Goal: Entertainment & Leisure: Consume media (video, audio)

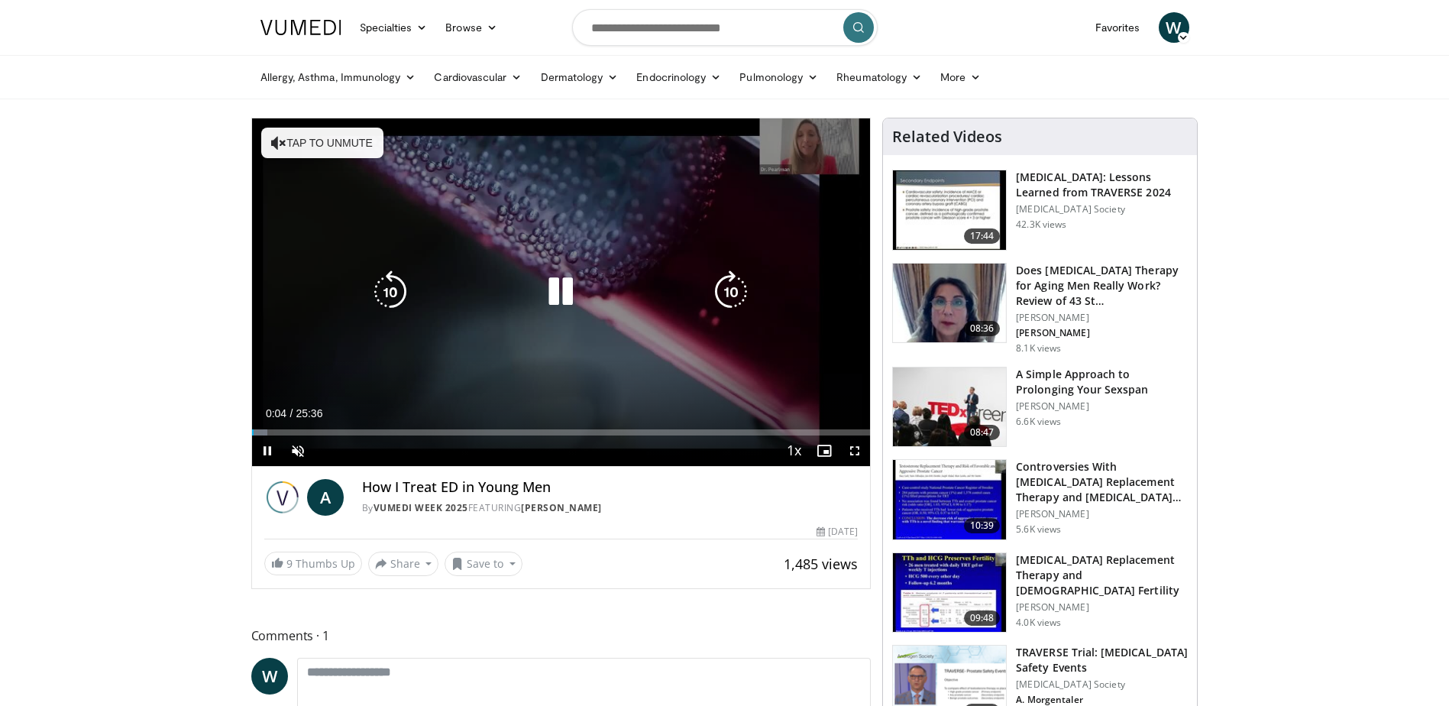
click at [564, 297] on icon "Video Player" at bounding box center [560, 291] width 43 height 43
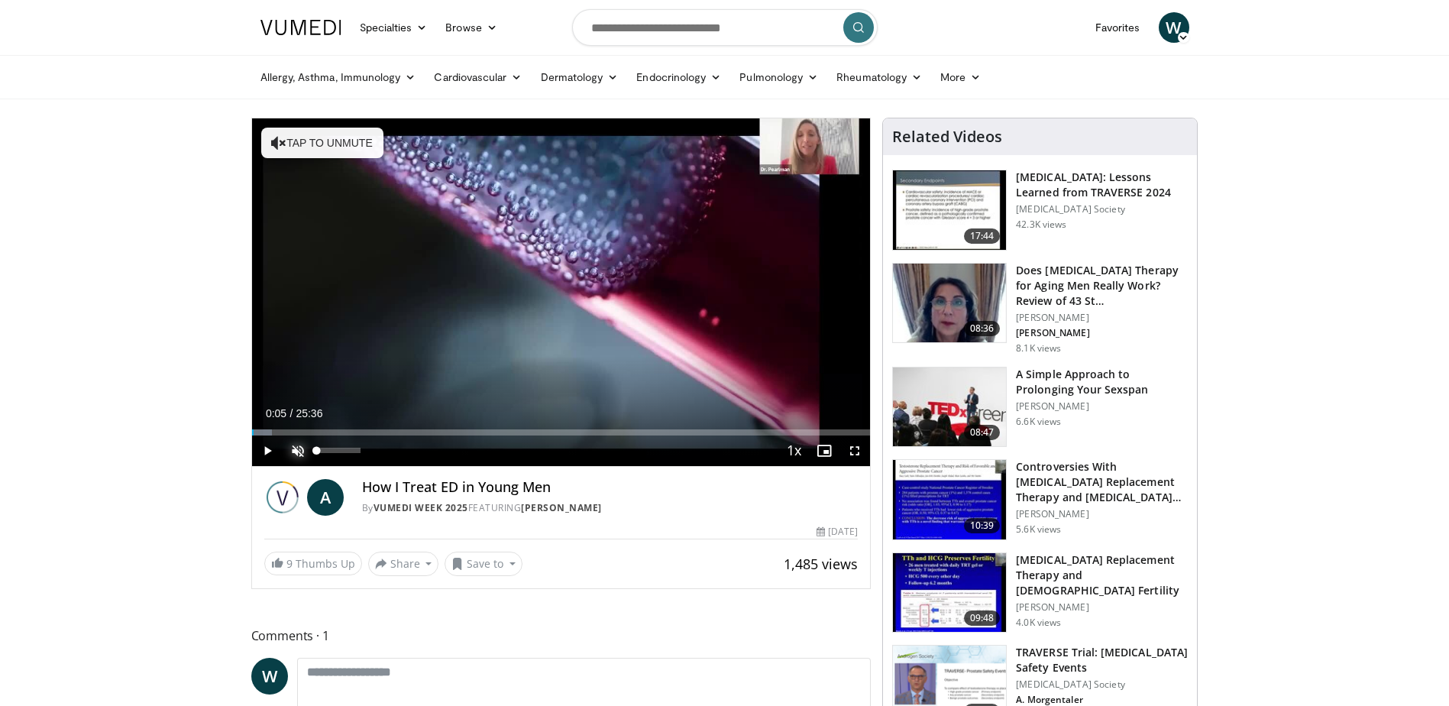
click at [294, 452] on span "Video Player" at bounding box center [298, 450] width 31 height 31
click at [266, 448] on span "Video Player" at bounding box center [267, 450] width 31 height 31
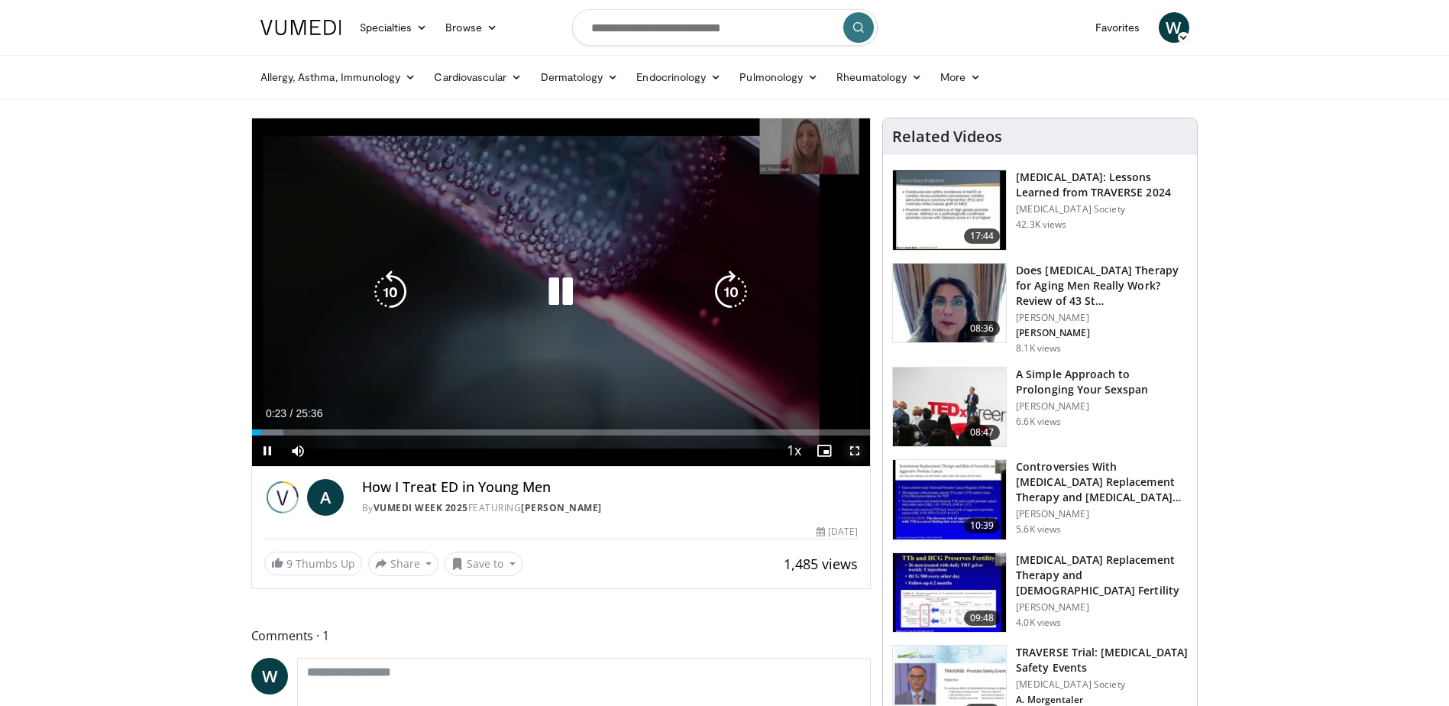
drag, startPoint x: 855, startPoint y: 450, endPoint x: 858, endPoint y: 529, distance: 79.5
click at [855, 450] on span "Video Player" at bounding box center [854, 450] width 31 height 31
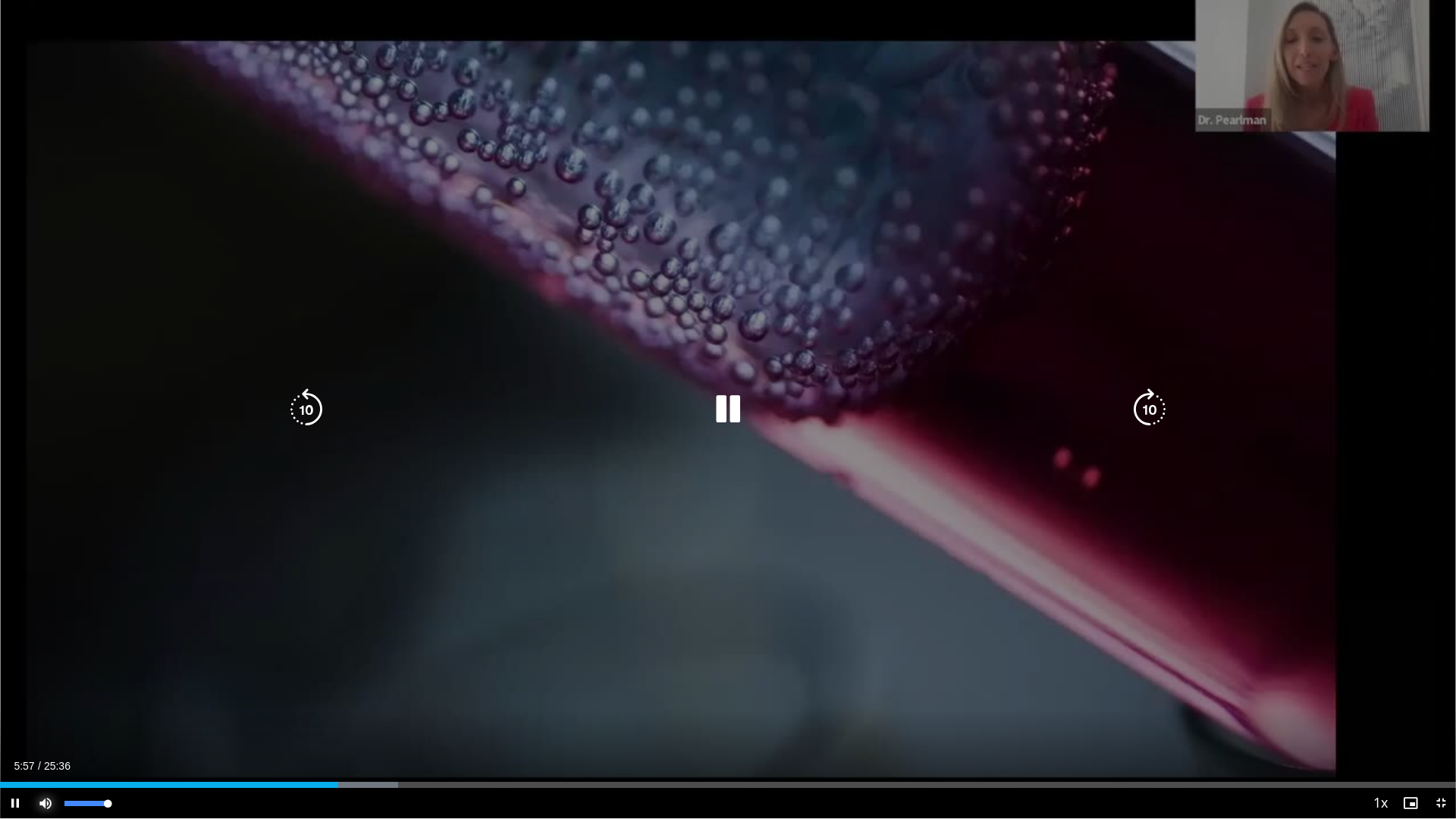
click at [53, 700] on span "Video Player" at bounding box center [46, 802] width 31 height 31
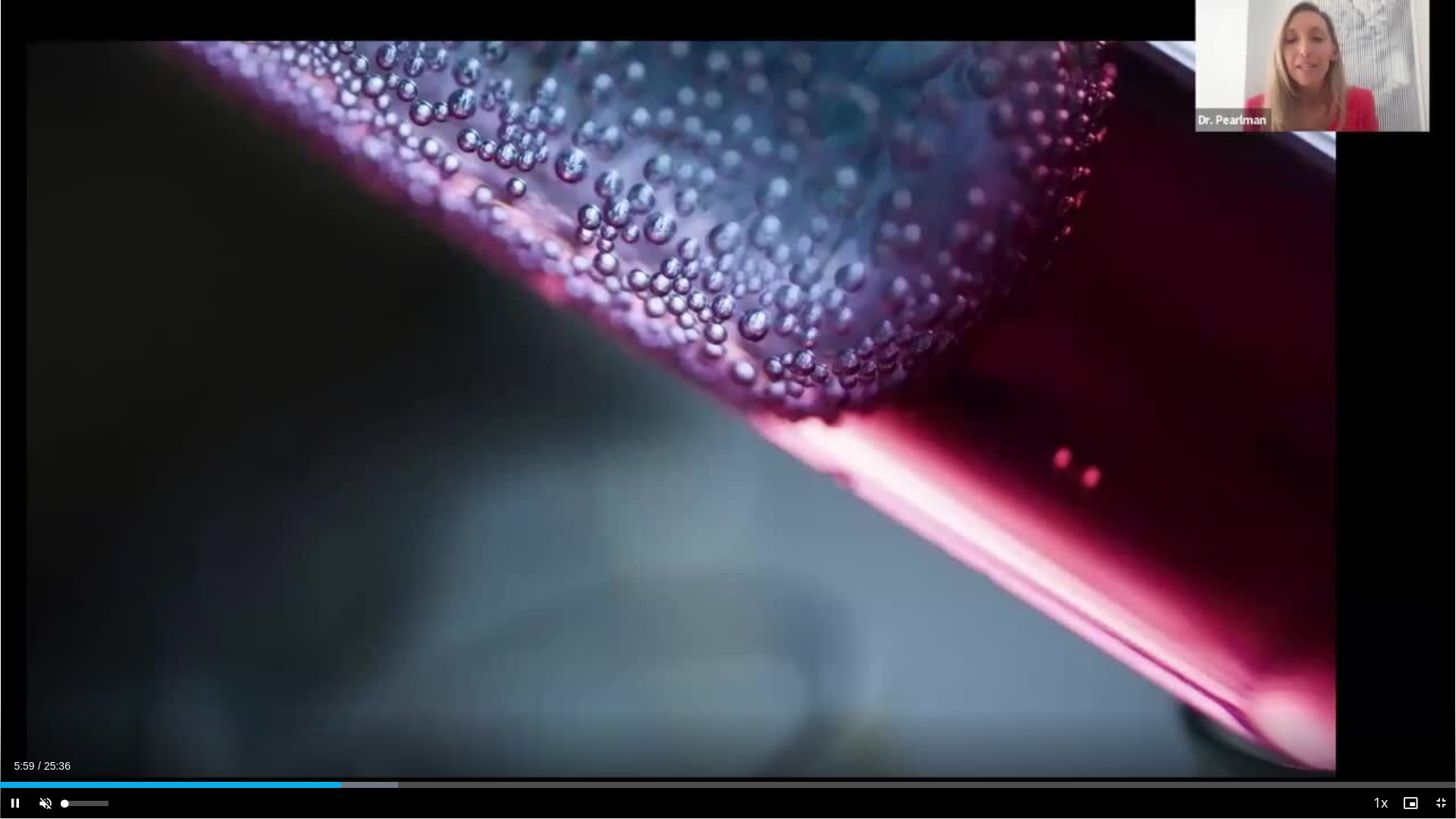
click at [114, 700] on div "Unmute 100%" at bounding box center [83, 802] width 106 height 31
click at [45, 700] on span "Video Player" at bounding box center [46, 802] width 31 height 31
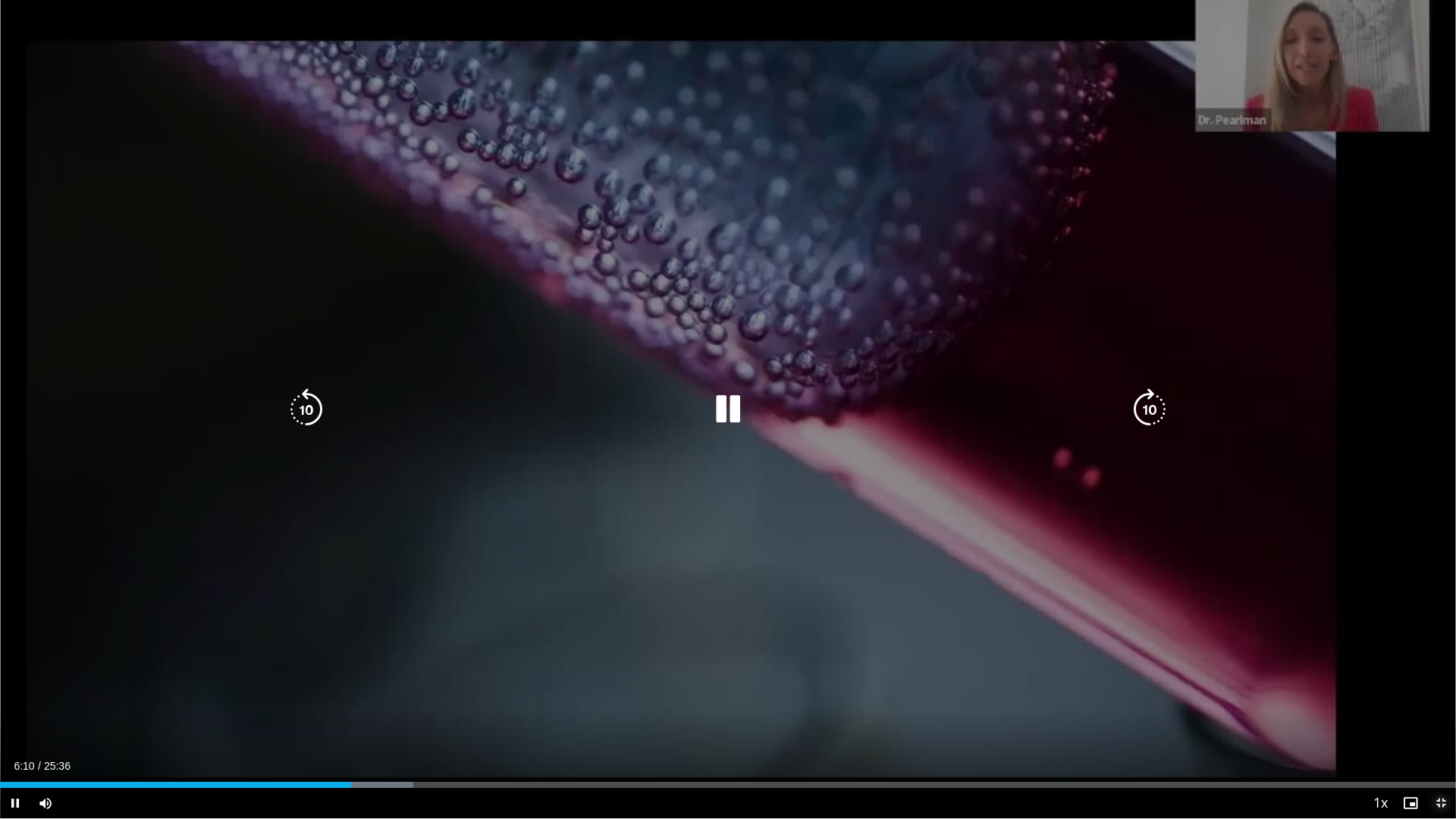
click at [1438, 700] on span "Video Player" at bounding box center [1441, 802] width 31 height 31
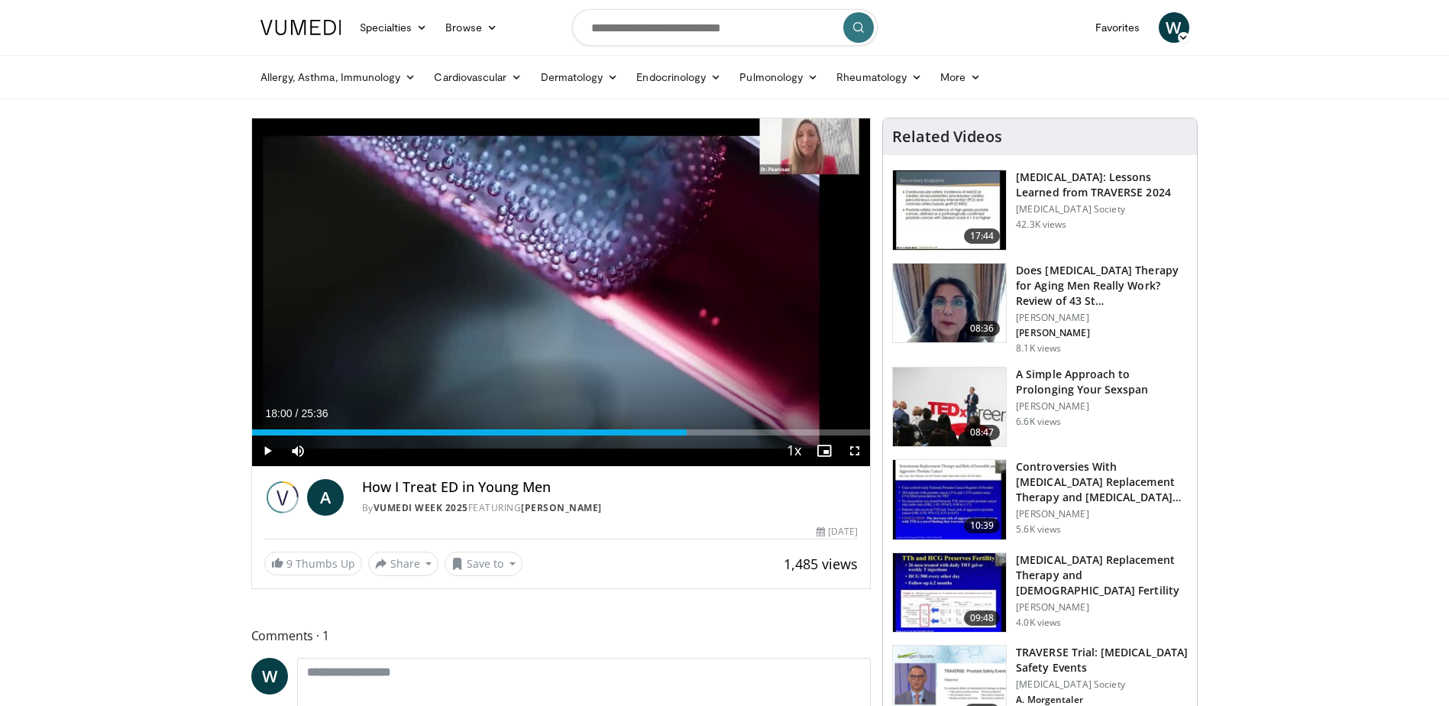
drag, startPoint x: 832, startPoint y: 429, endPoint x: 687, endPoint y: 446, distance: 146.1
click at [687, 446] on div "Current Time 18:00 / Duration 25:36 Play Skip Backward Skip Forward Mute 26% Lo…" at bounding box center [561, 450] width 619 height 31
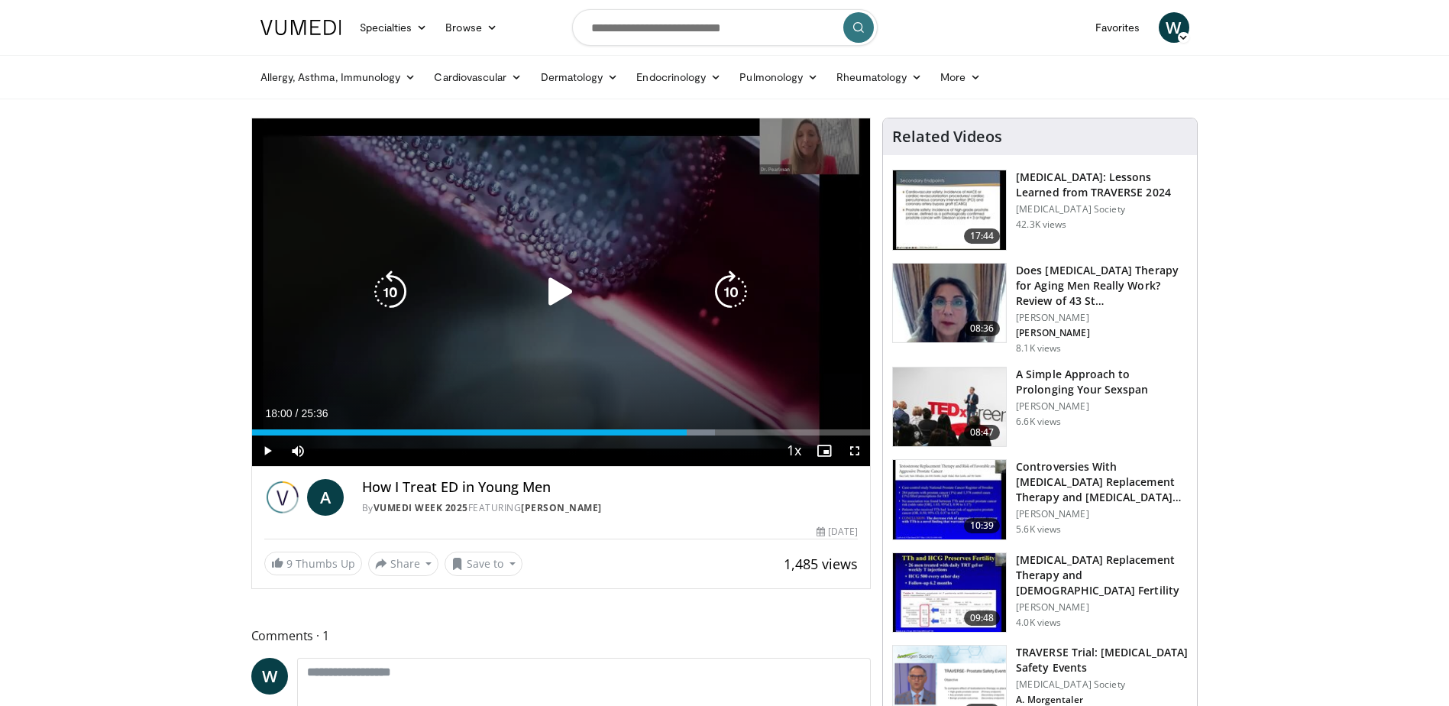
click at [554, 285] on icon "Video Player" at bounding box center [560, 291] width 43 height 43
